Goal: Navigation & Orientation: Understand site structure

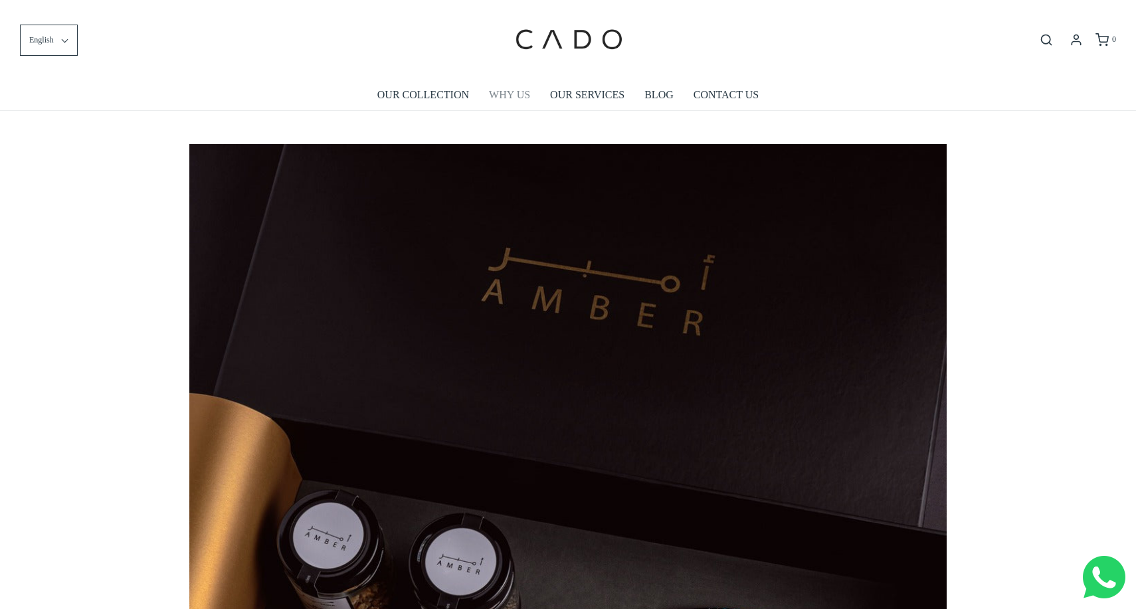
click at [505, 100] on link "WHY US" at bounding box center [509, 95] width 41 height 31
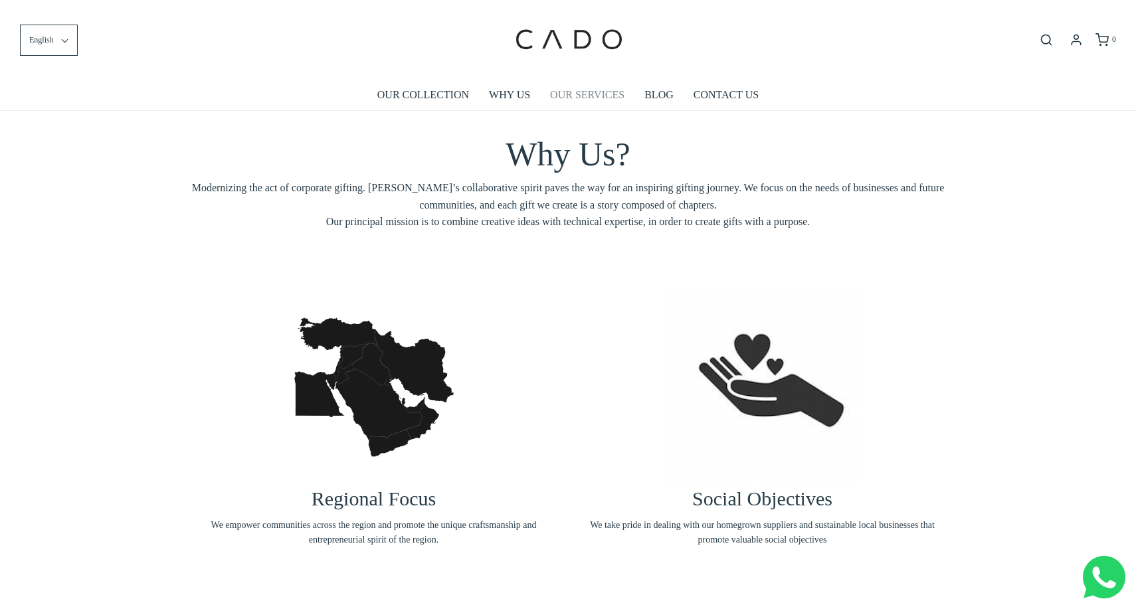
click at [568, 90] on link "OUR SERVICES" at bounding box center [587, 95] width 74 height 31
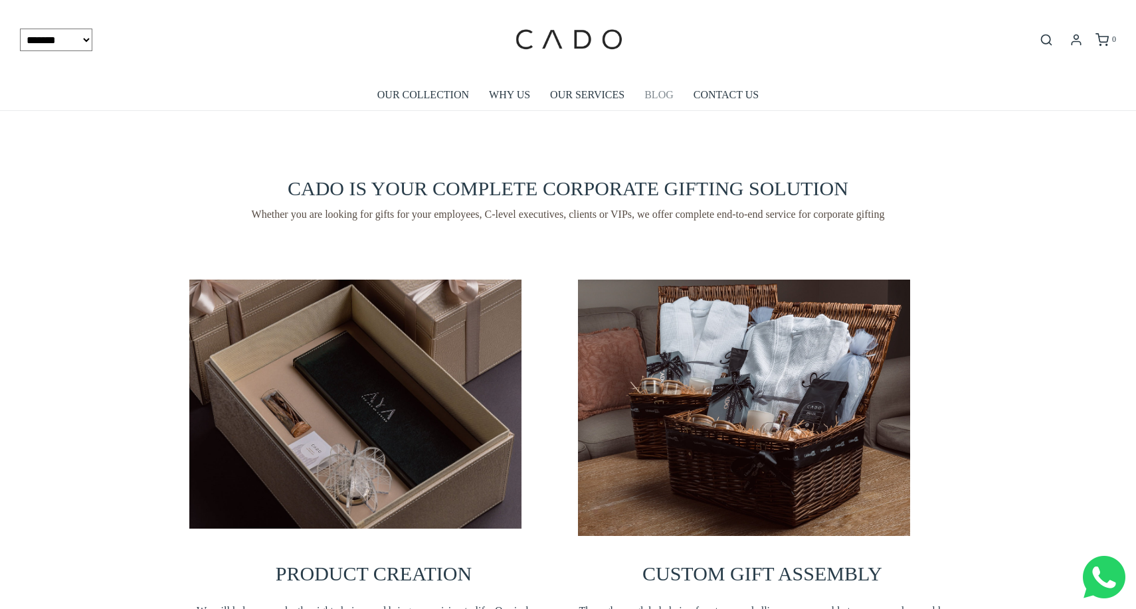
click at [663, 100] on link "BLOG" at bounding box center [658, 95] width 29 height 31
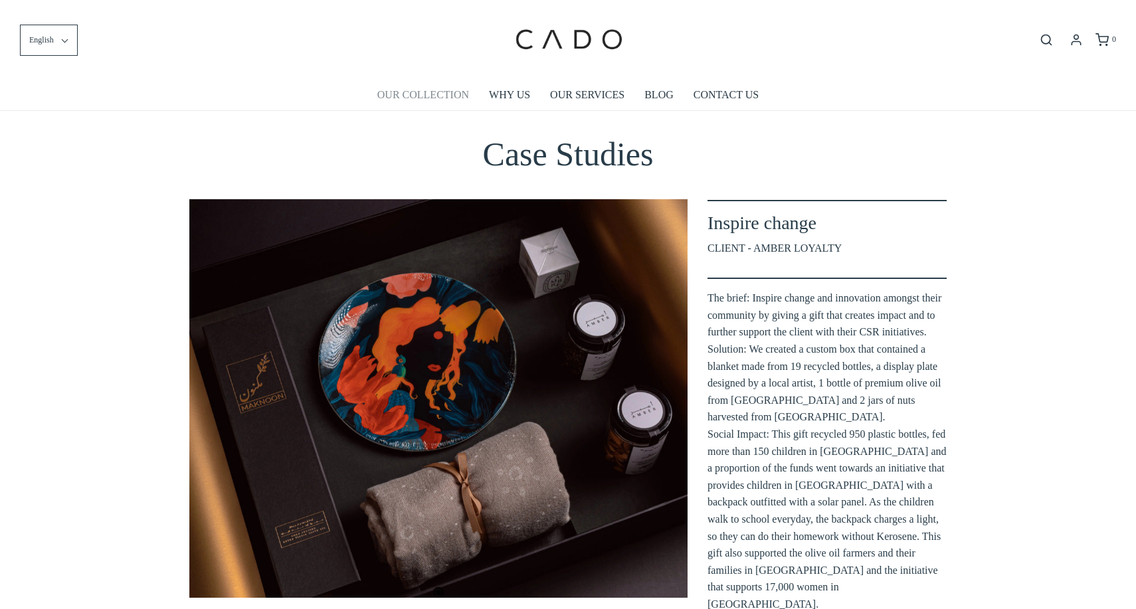
click at [453, 100] on link "OUR COLLECTION" at bounding box center [423, 95] width 92 height 31
